Goal: Transaction & Acquisition: Purchase product/service

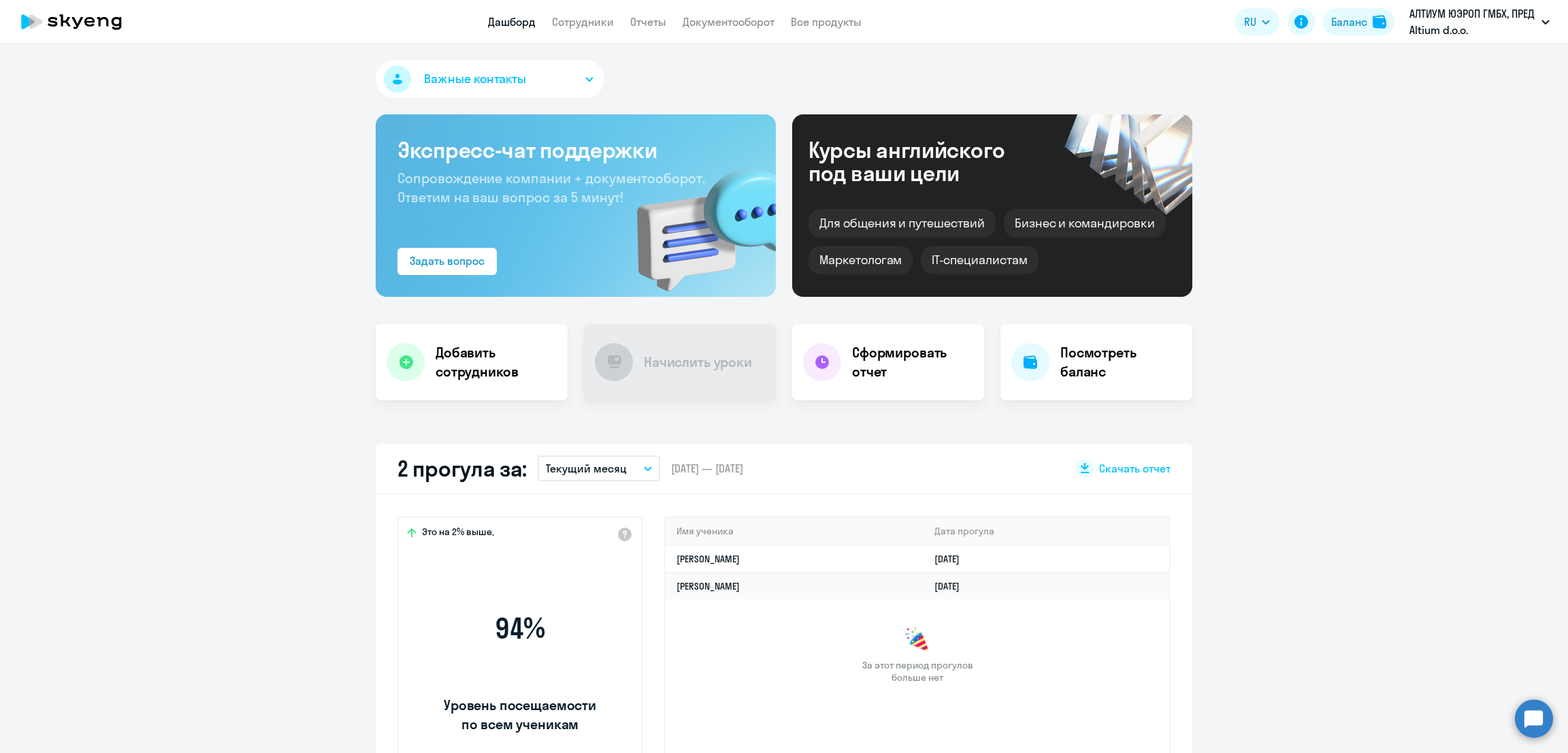
select select "30"
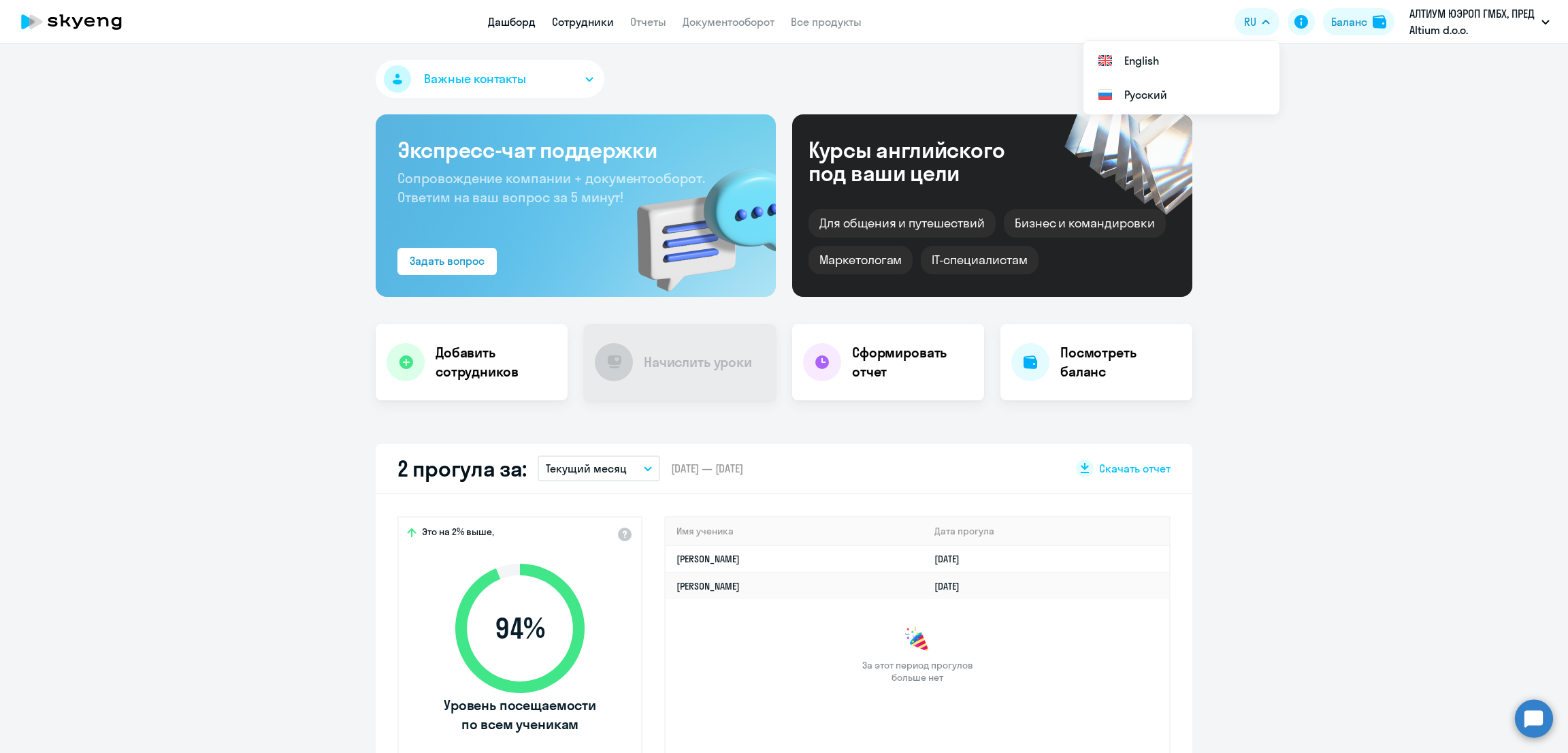
click at [581, 21] on link "Сотрудники" at bounding box center [583, 22] width 62 height 13
select select "30"
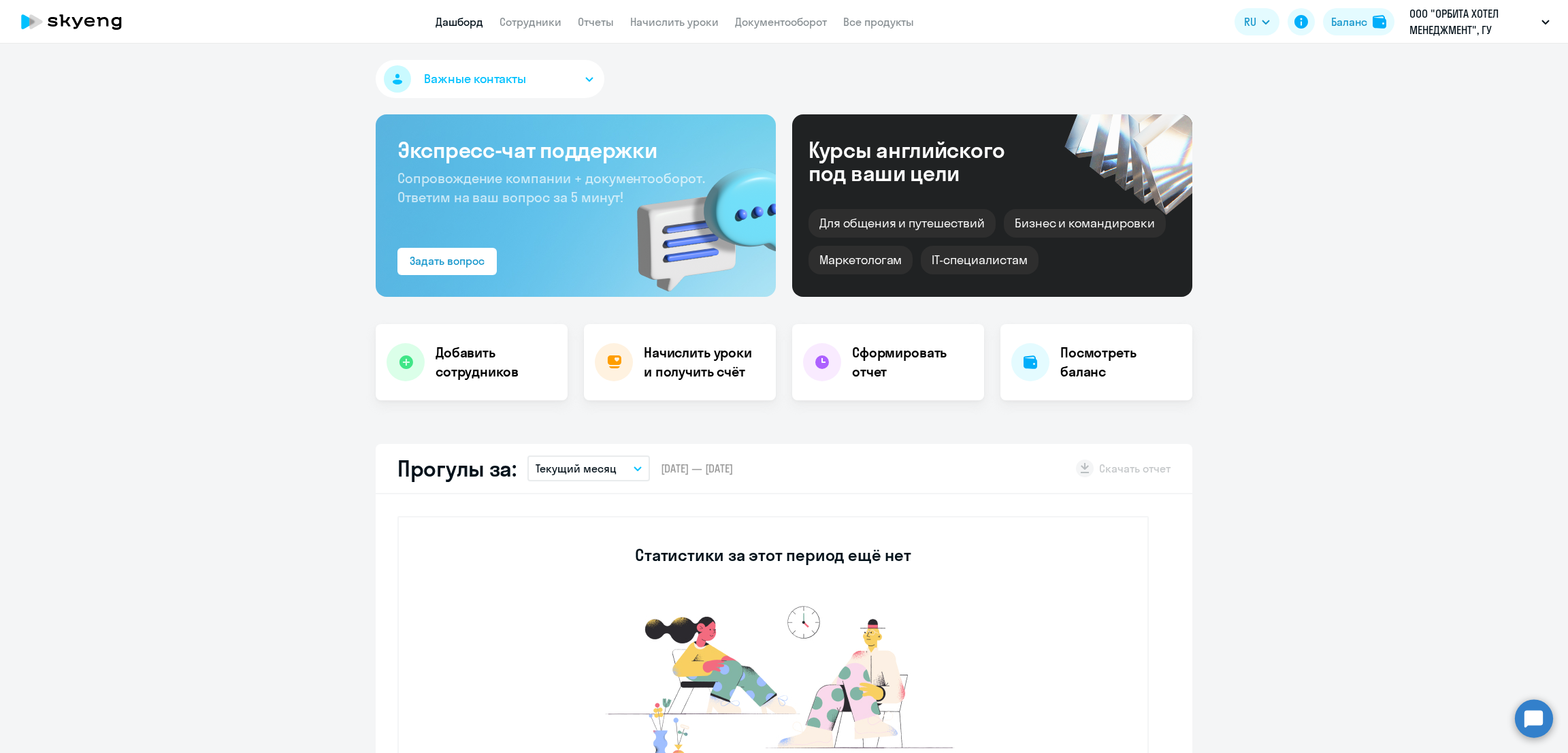
select select "30"
click at [1336, 21] on div "Баланс" at bounding box center [1349, 21] width 36 height 16
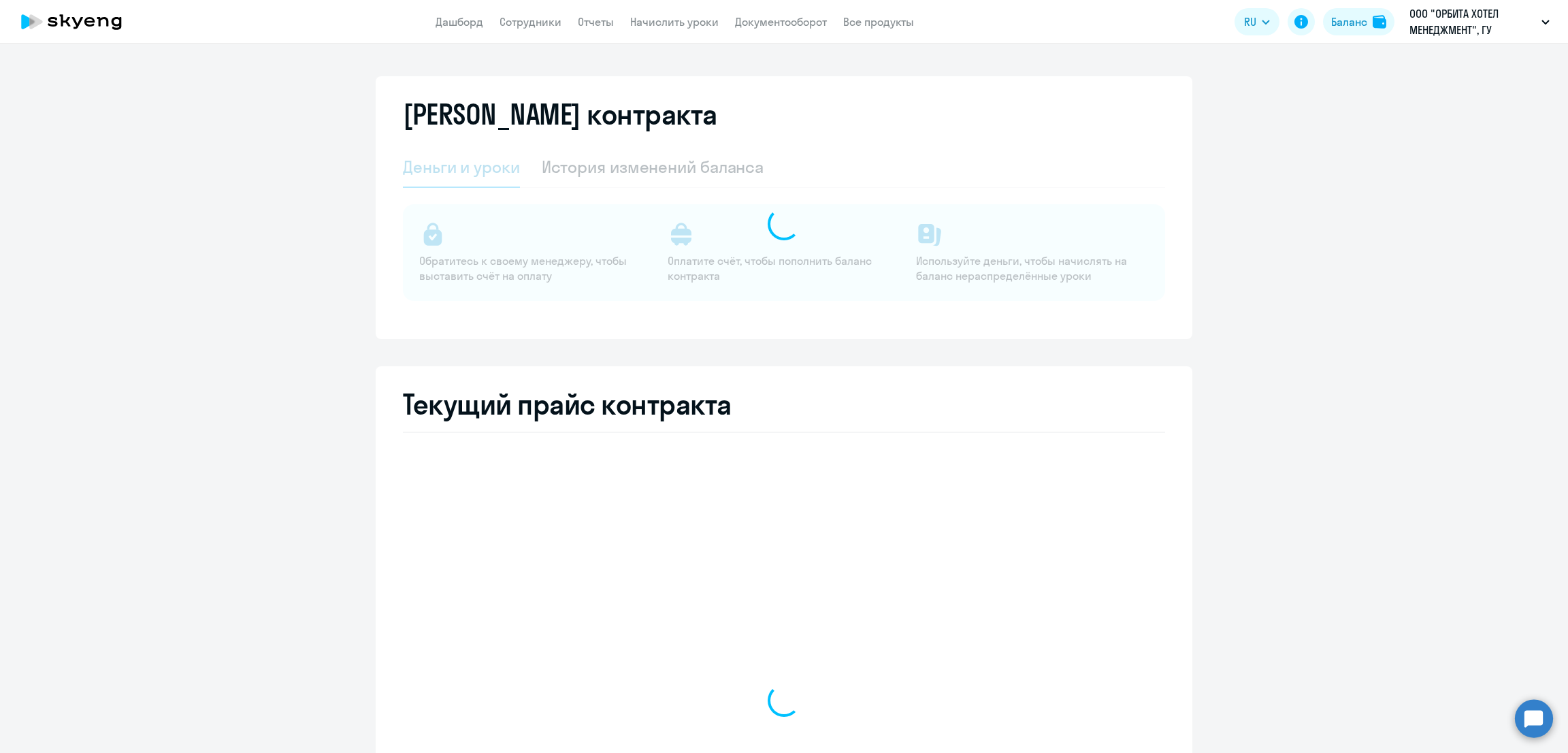
select select "english_adult_not_native_speaker"
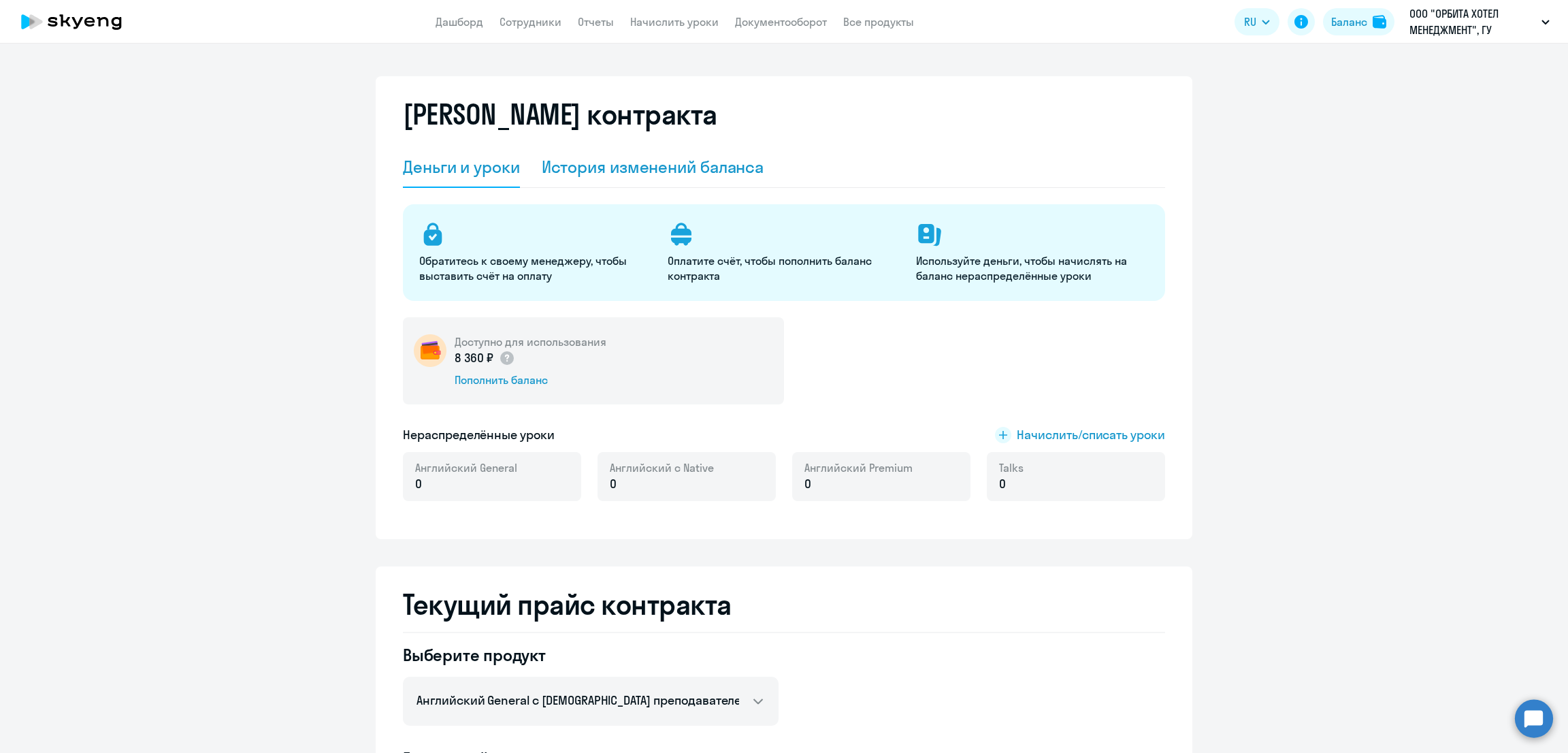
click at [681, 156] on div "История изменений баланса" at bounding box center [652, 166] width 223 height 22
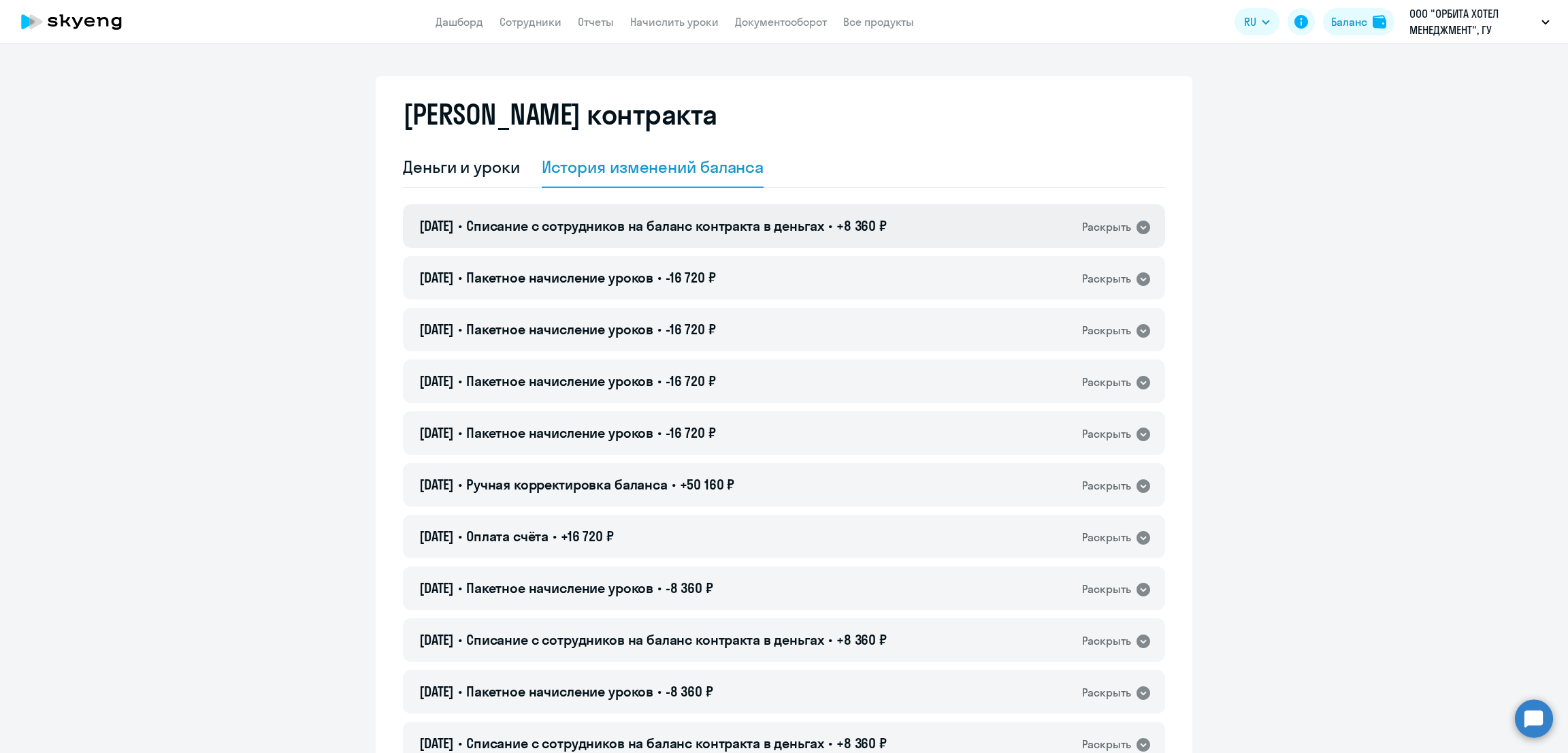
click at [576, 233] on span "Списание с сотрудников на баланс контракта в деньгах" at bounding box center [645, 226] width 358 height 17
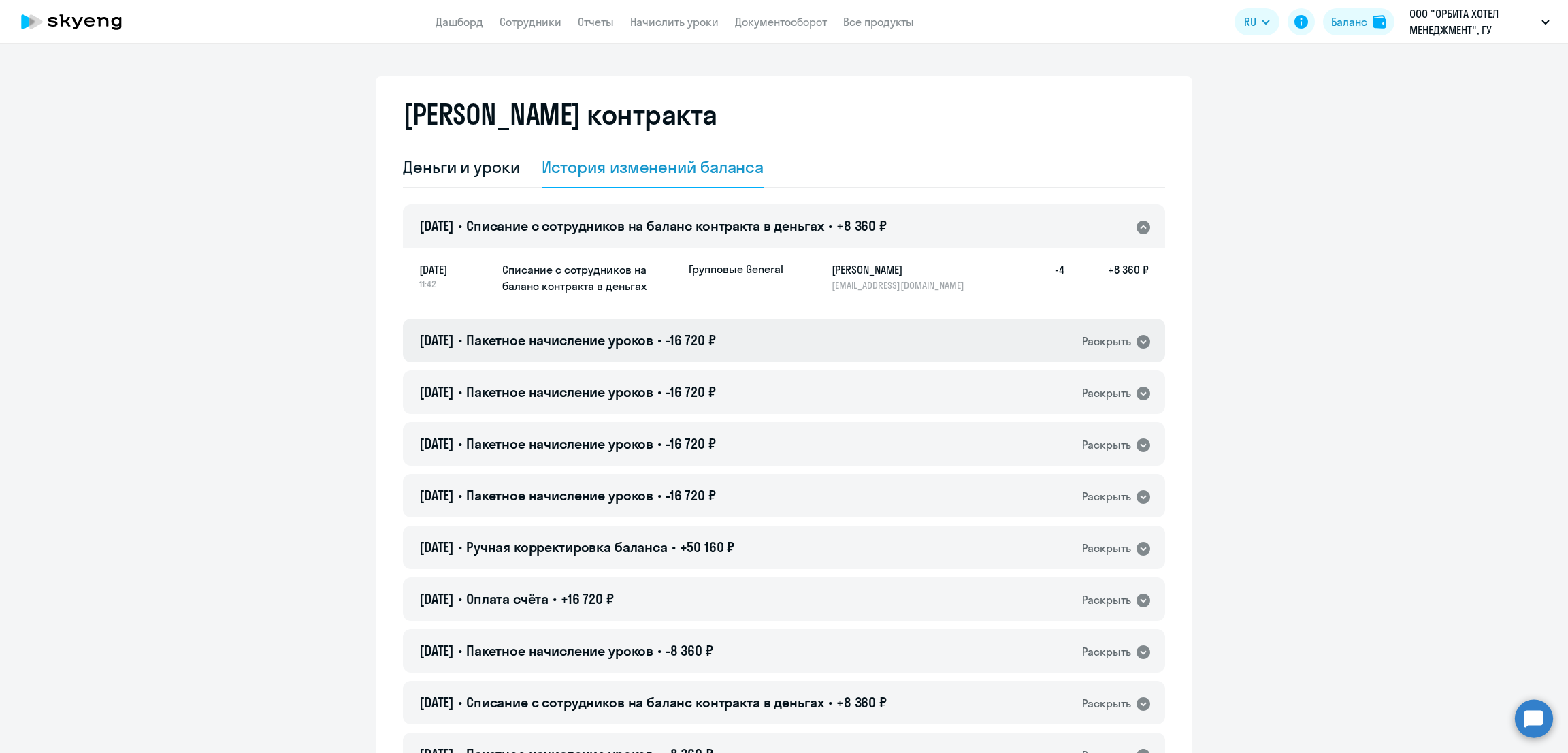
click at [560, 337] on span "Пакетное начисление уроков" at bounding box center [560, 340] width 188 height 17
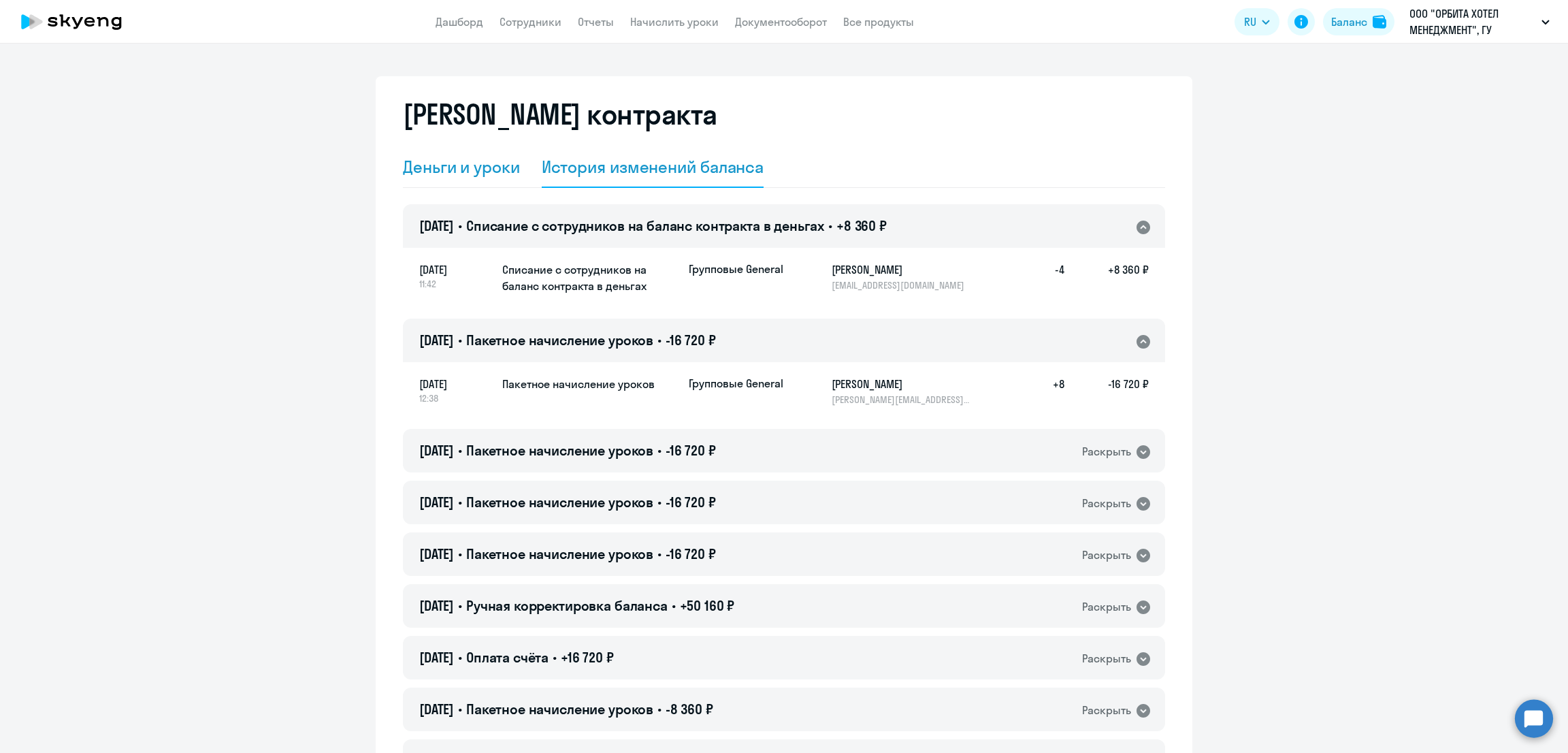
click at [405, 171] on div "Деньги и уроки" at bounding box center [461, 166] width 117 height 22
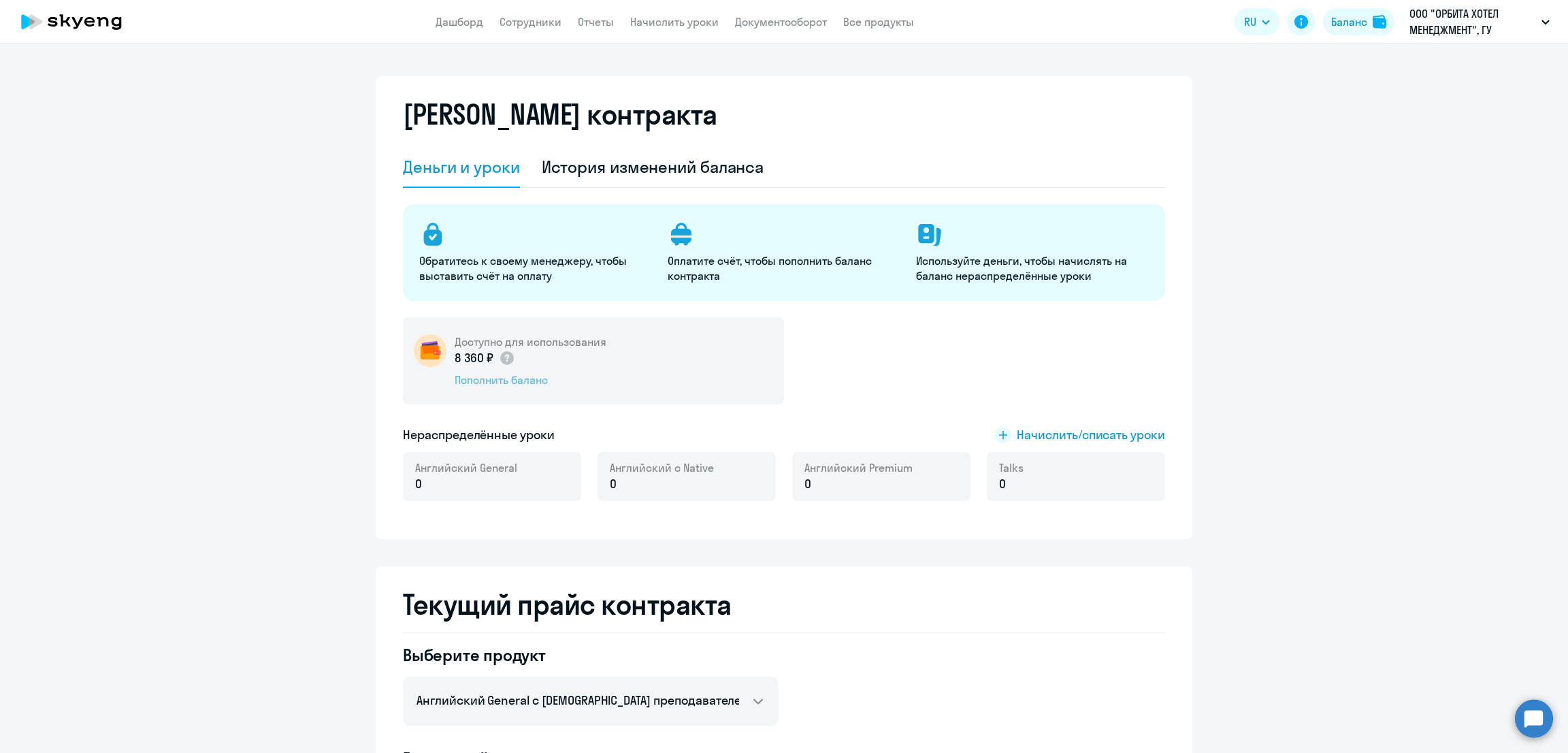
click at [527, 381] on div "Пополнить баланс" at bounding box center [530, 380] width 152 height 15
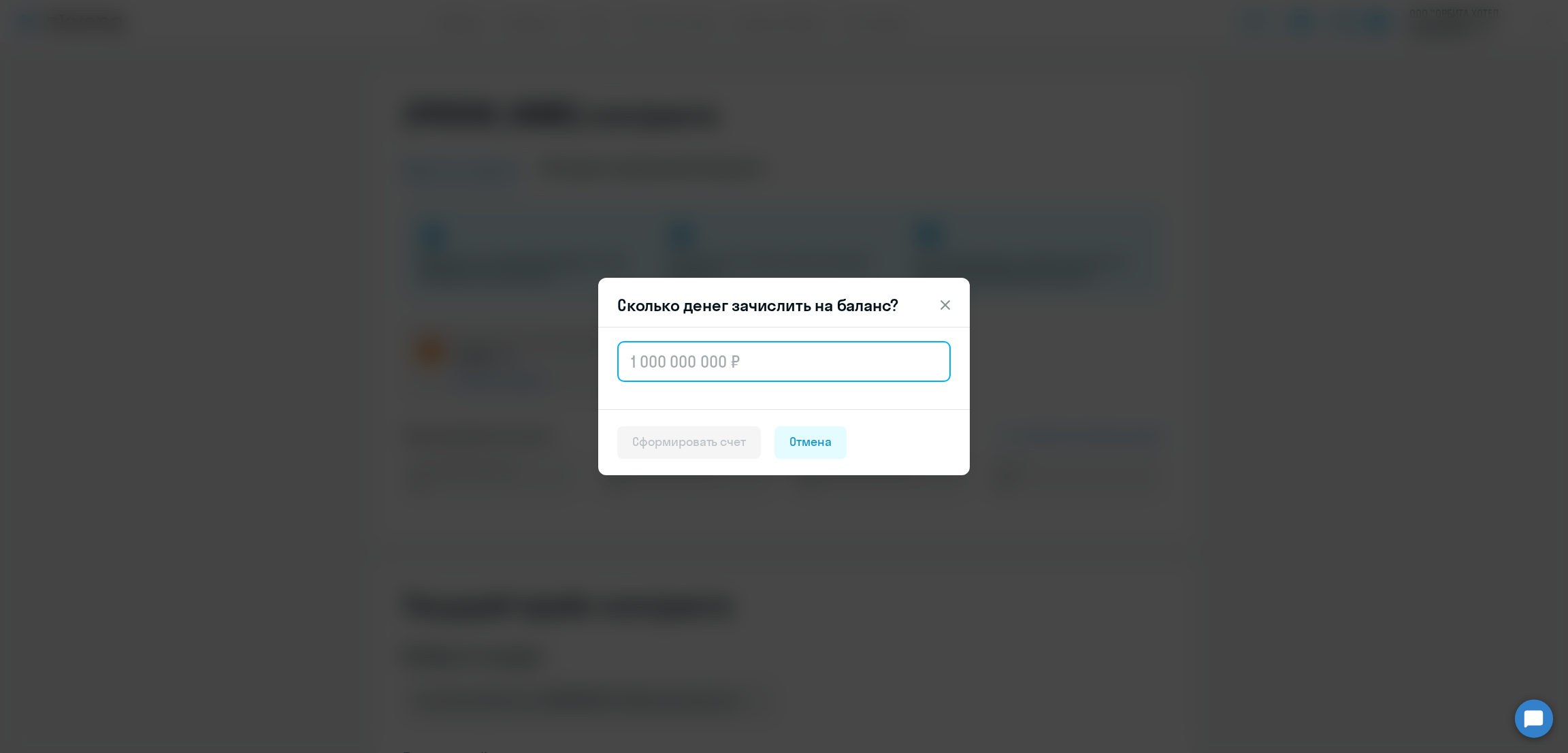
click at [806, 365] on input "text" at bounding box center [784, 361] width 333 height 41
type input "16 720"
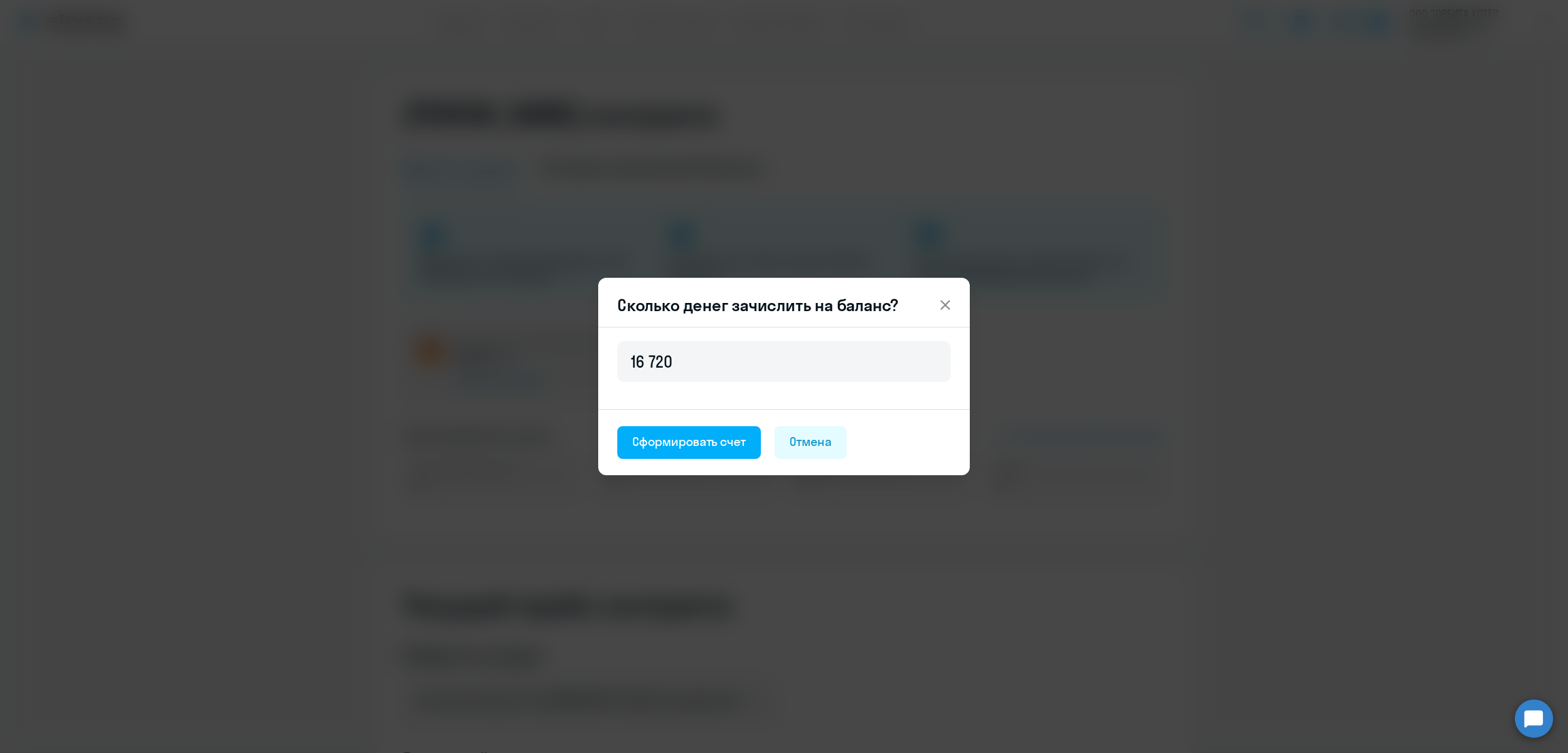
drag, startPoint x: 703, startPoint y: 439, endPoint x: 691, endPoint y: 424, distance: 19.2
click at [701, 438] on div "Сформировать счет" at bounding box center [689, 441] width 114 height 17
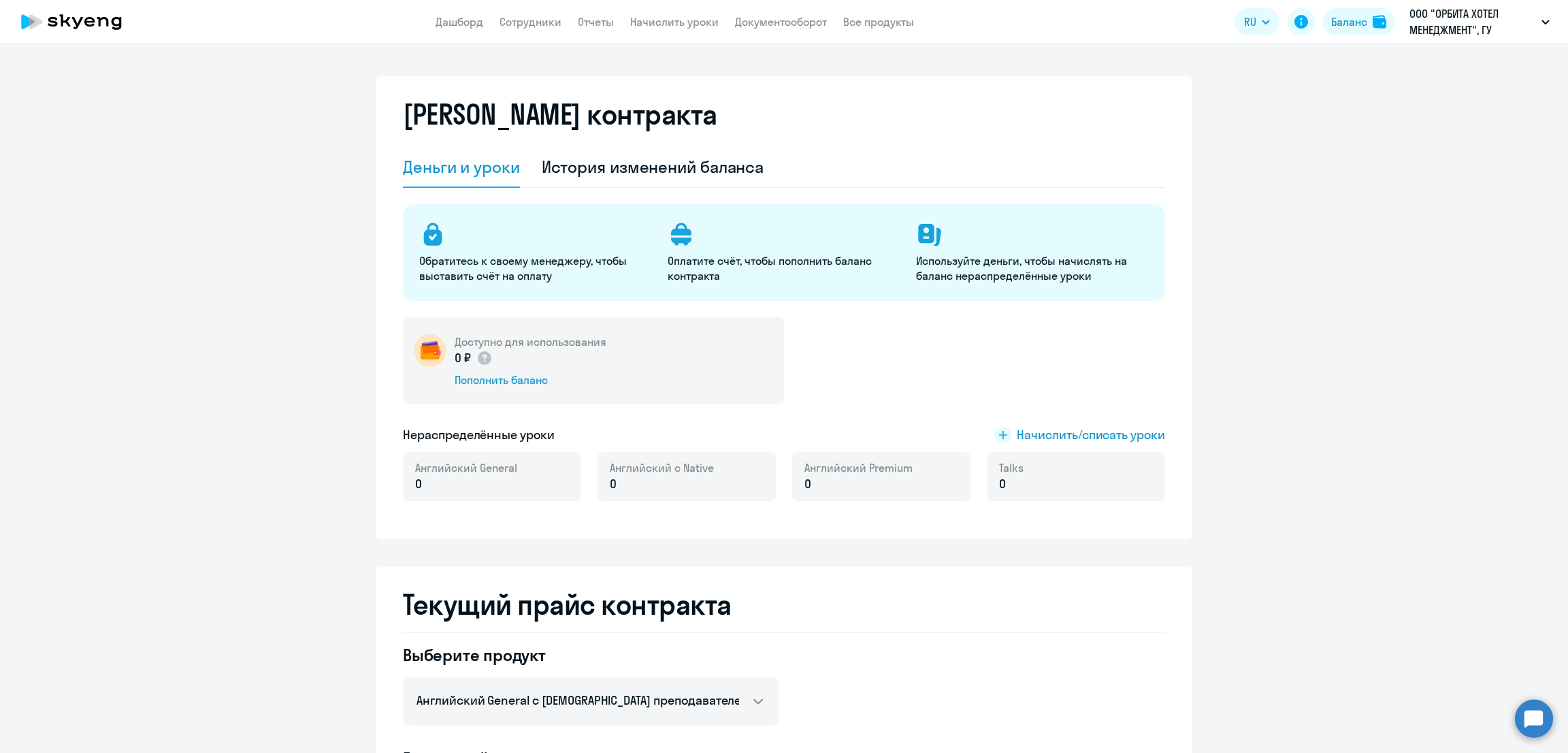
select select "english_adult_not_native_speaker"
click at [671, 163] on div "История изменений баланса" at bounding box center [652, 166] width 223 height 22
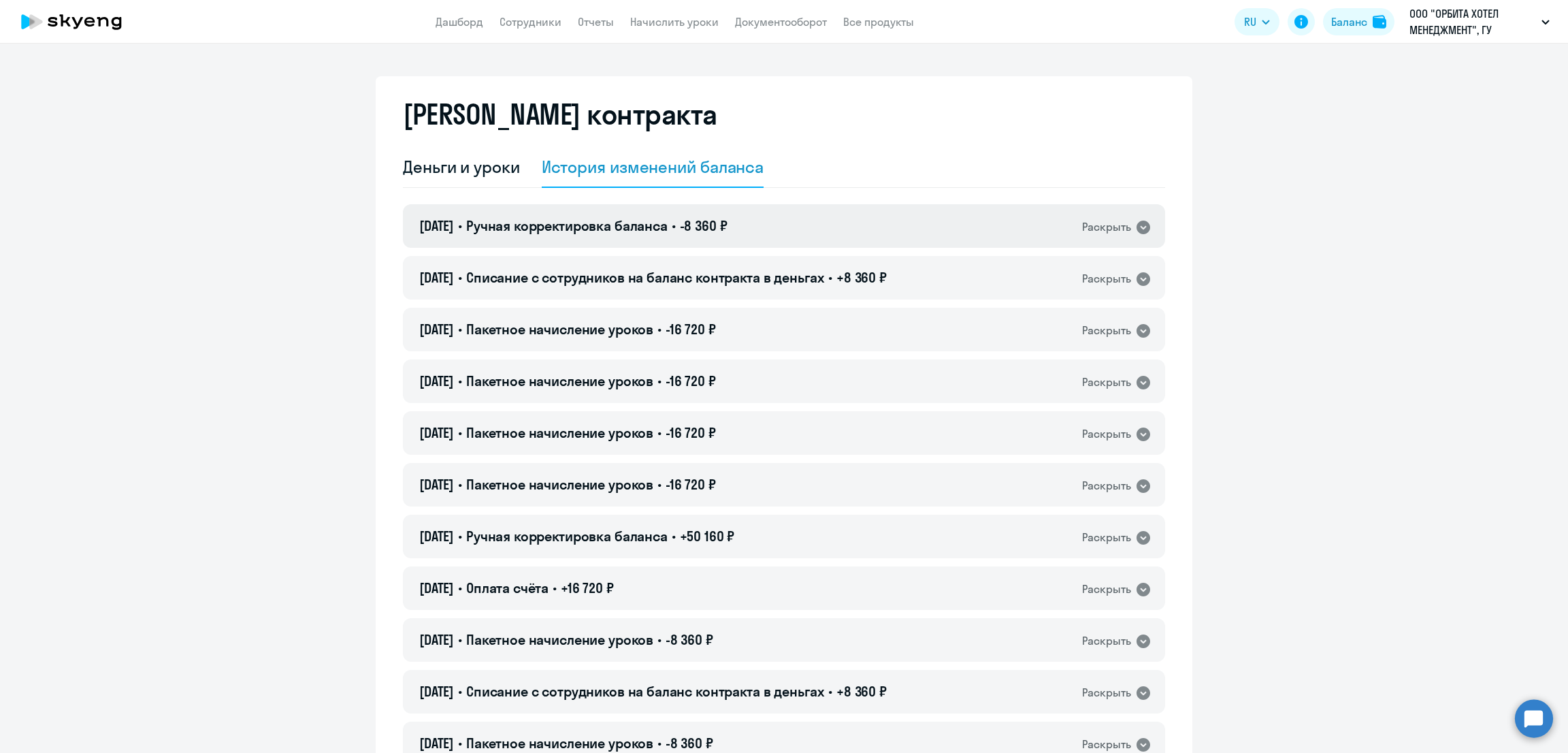
click at [769, 226] on div "29.08.2025 • Ручная корректировка баланса • -8 360 ₽ Раскрыть" at bounding box center [784, 226] width 762 height 44
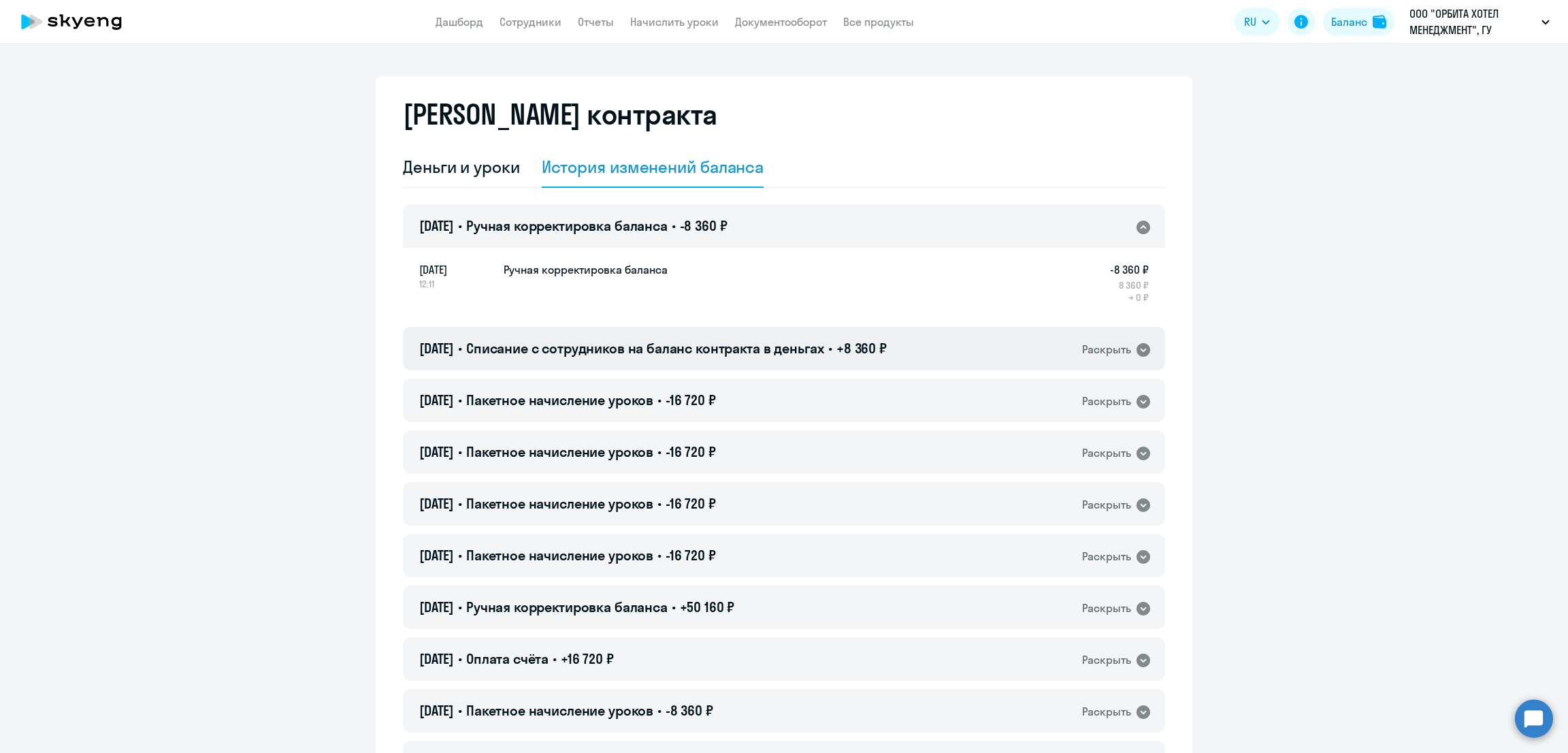
click at [824, 341] on span "Списание с сотрудников на баланс контракта в деньгах" at bounding box center [645, 348] width 358 height 17
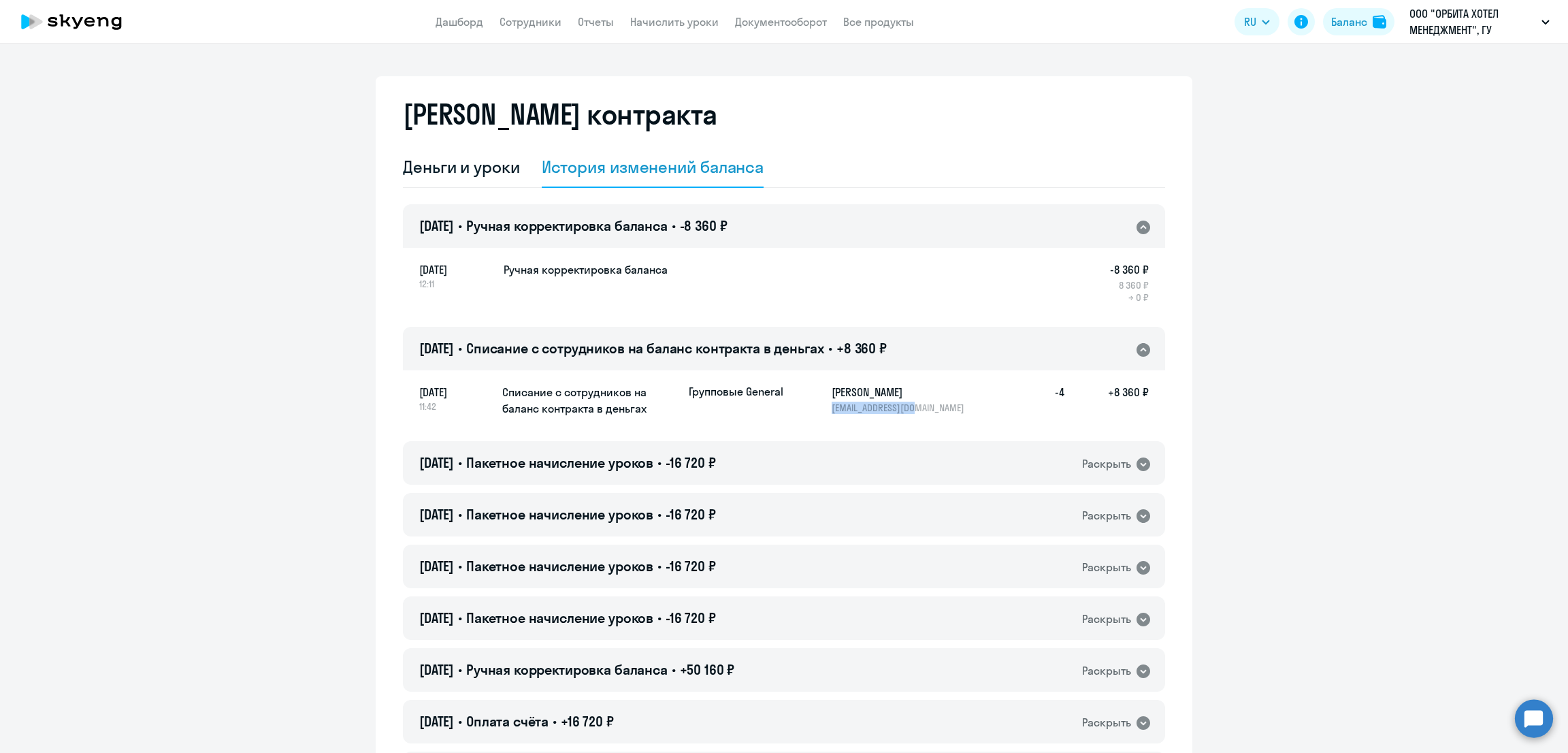
drag, startPoint x: 849, startPoint y: 410, endPoint x: 819, endPoint y: 409, distance: 30.0
click at [819, 409] on div "Групповые General Митрофанова Анастасия nastymey@gmail.com -4 +8 360 ₽" at bounding box center [918, 398] width 460 height 30
copy p "[EMAIL_ADDRESS][DOMAIN_NAME]"
